Goal: Information Seeking & Learning: Learn about a topic

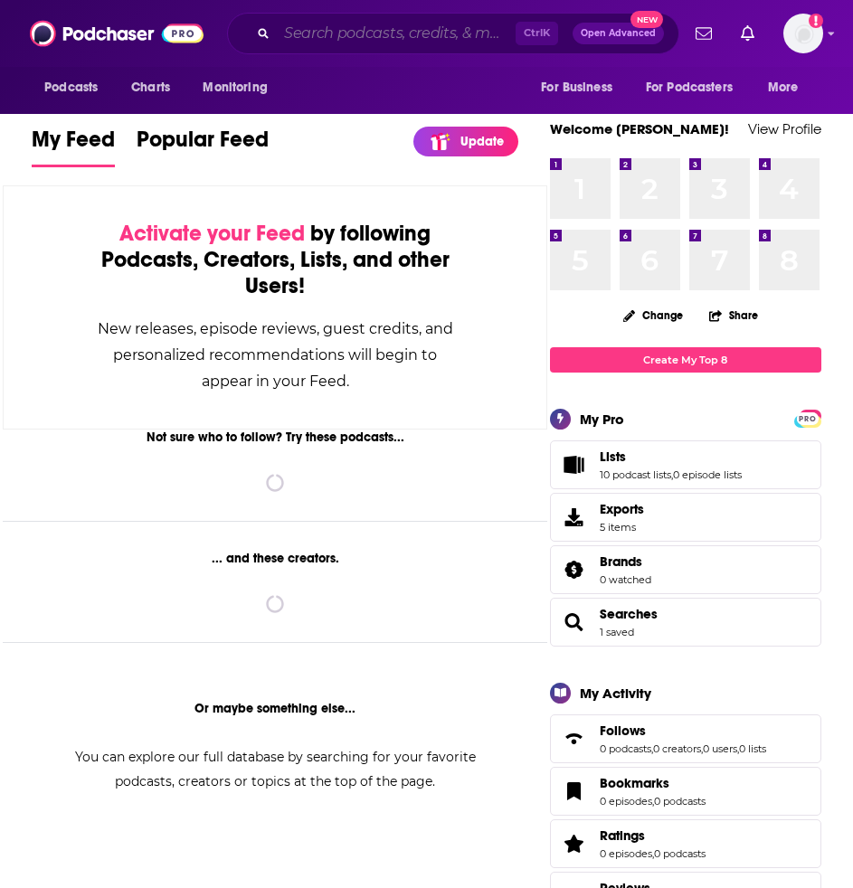
click at [386, 38] on input "Search podcasts, credits, & more..." at bounding box center [396, 33] width 239 height 29
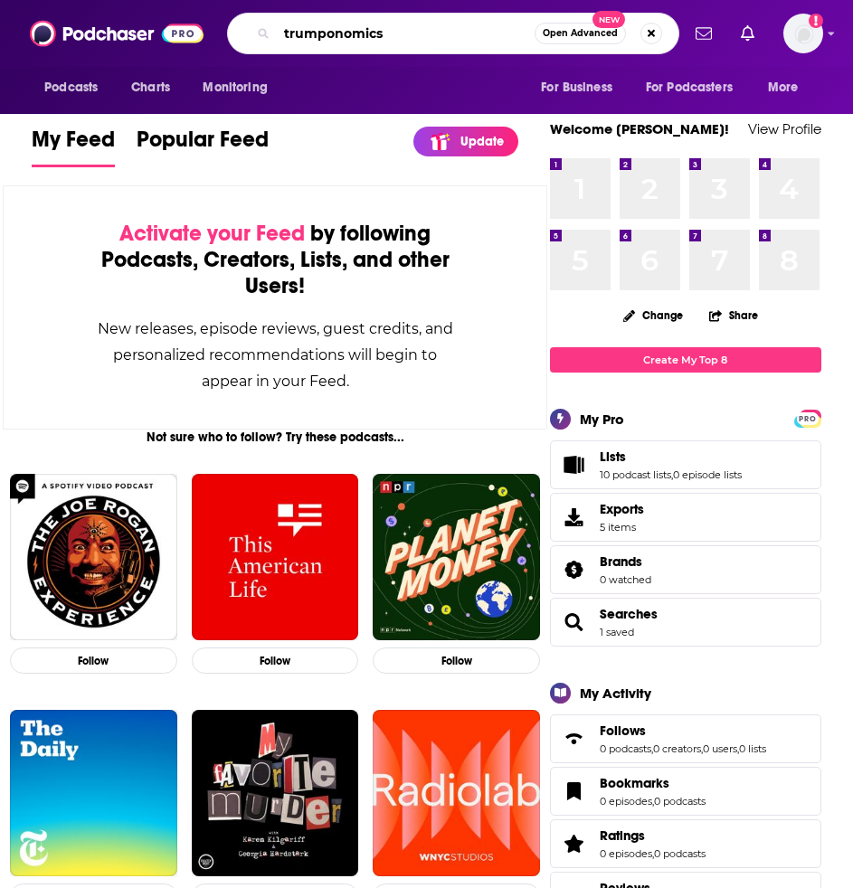
type input "trumponomics"
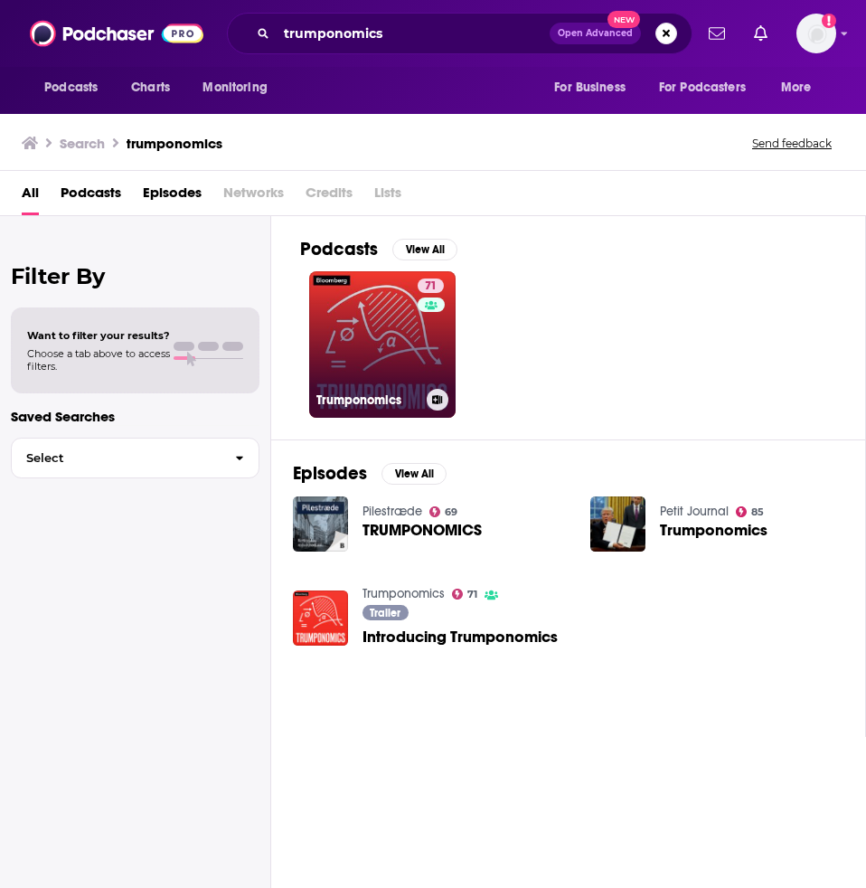
click at [357, 343] on link "71 Trumponomics" at bounding box center [382, 344] width 146 height 146
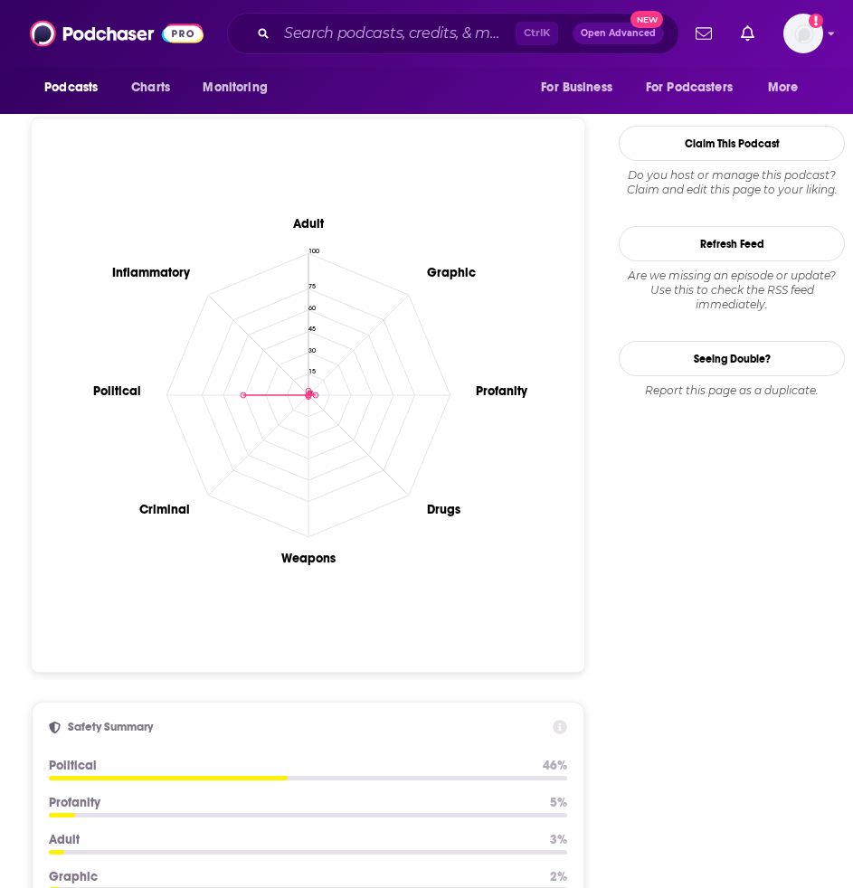
scroll to position [1605, 0]
click at [243, 392] on circle at bounding box center [243, 394] width 5 height 5
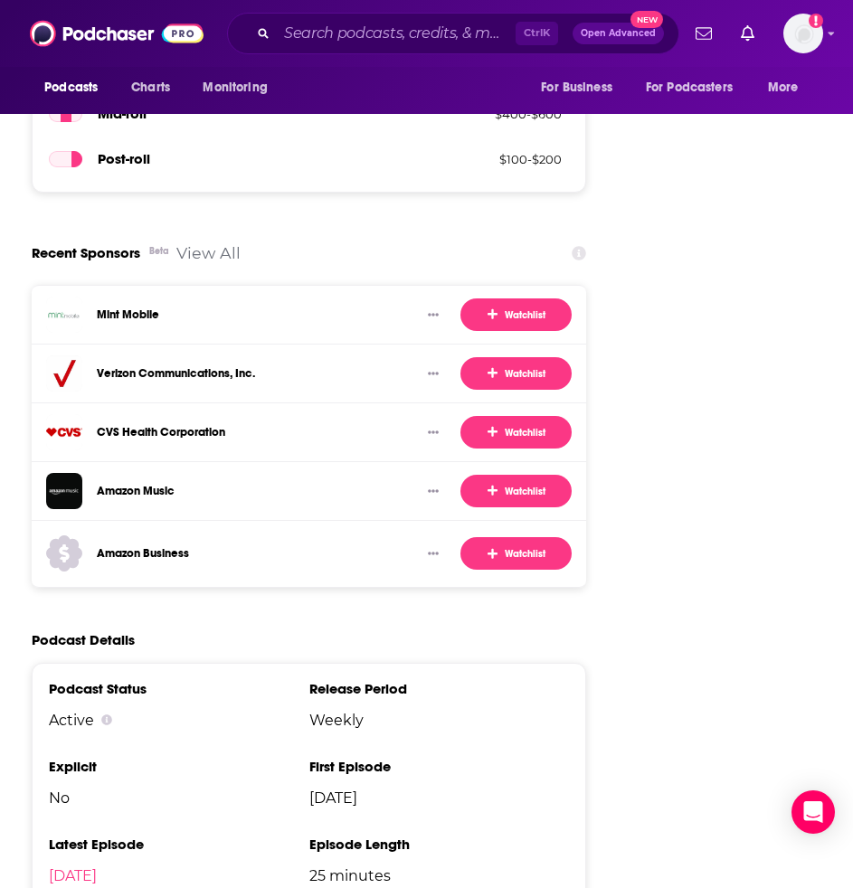
scroll to position [3621, 0]
